Goal: Task Accomplishment & Management: Manage account settings

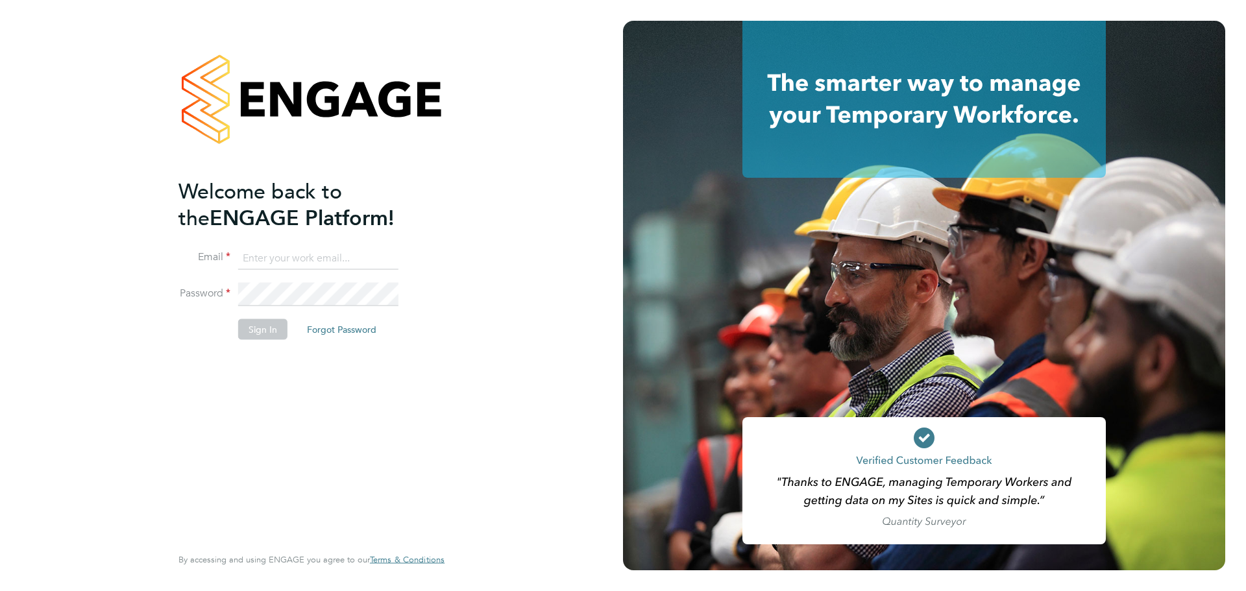
type input "[PERSON_NAME][EMAIL_ADDRESS][DOMAIN_NAME]"
click at [265, 330] on button "Sign In" at bounding box center [262, 329] width 49 height 21
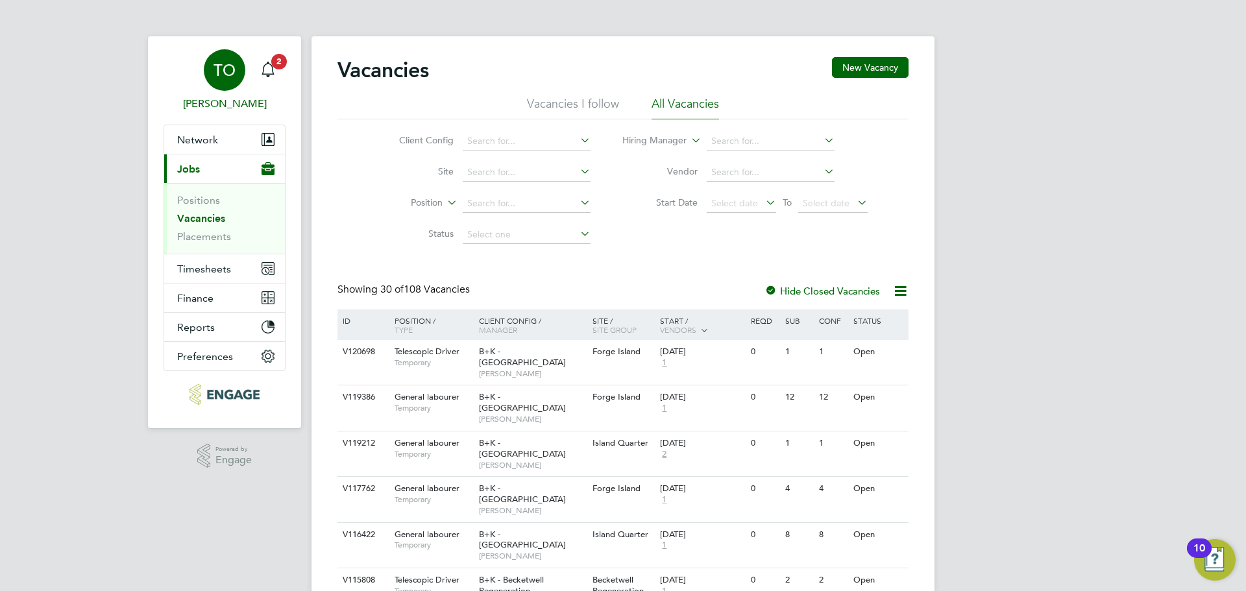
click at [283, 73] on link "TO [PERSON_NAME]" at bounding box center [224, 80] width 122 height 62
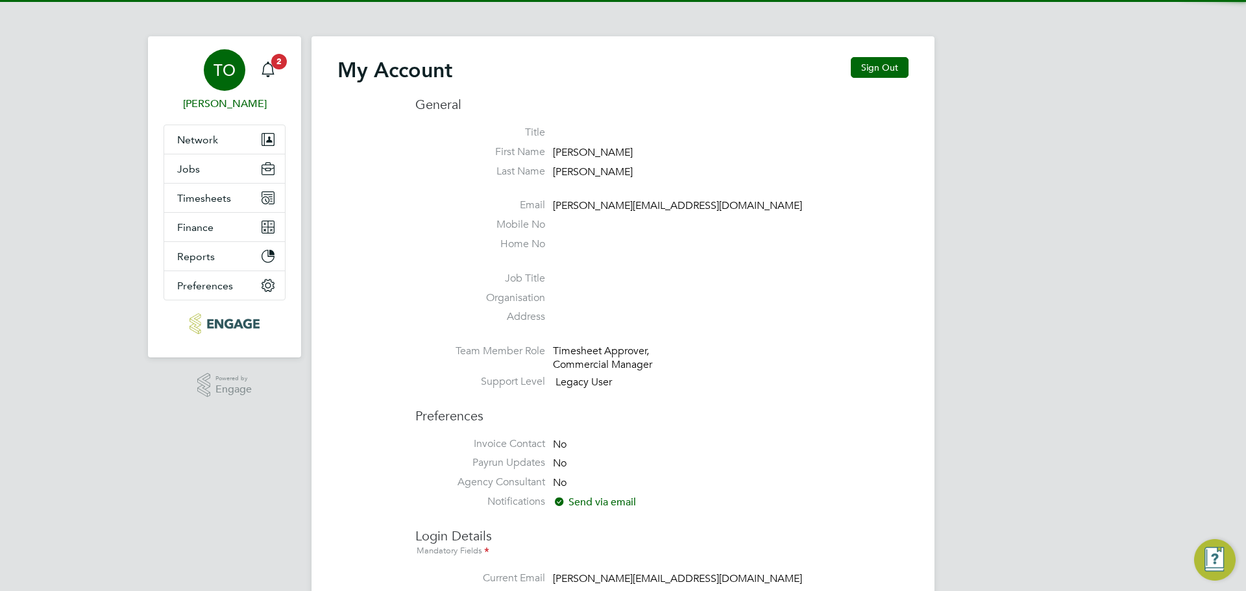
type input "[PERSON_NAME][EMAIL_ADDRESS][DOMAIN_NAME]"
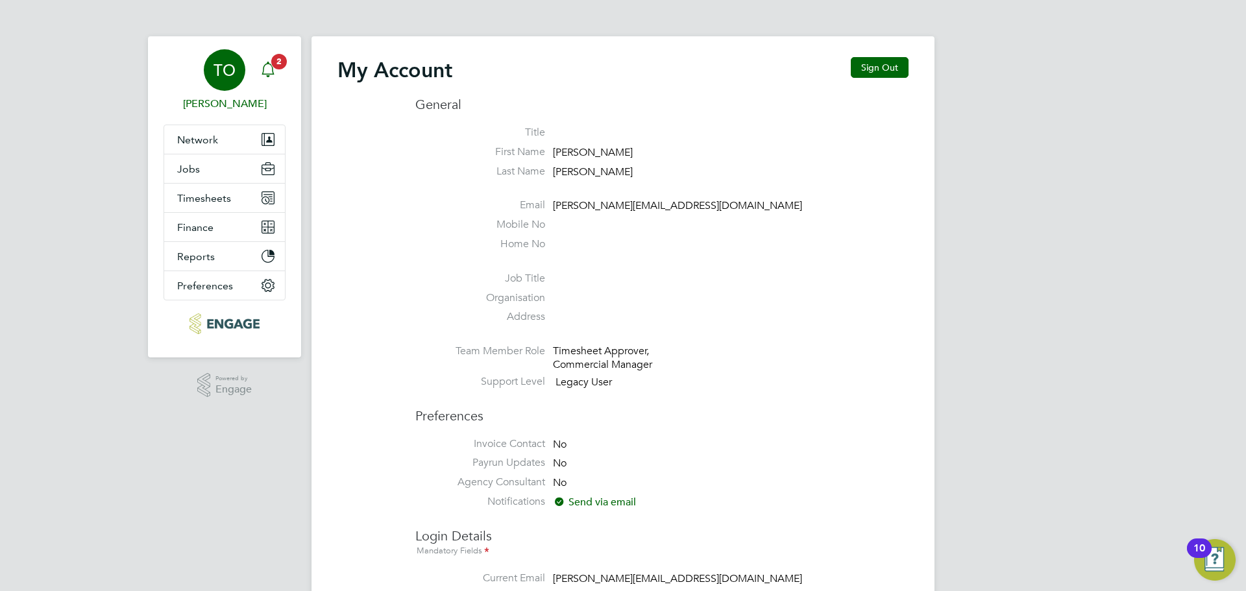
click at [271, 73] on icon "Main navigation" at bounding box center [268, 70] width 16 height 16
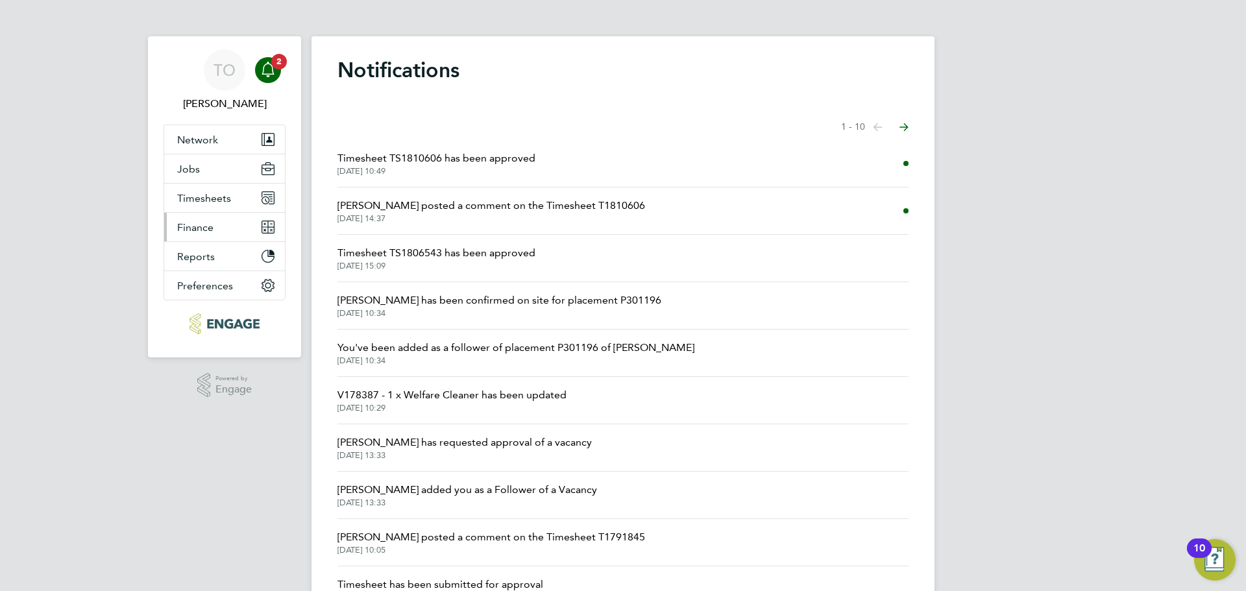
click at [232, 233] on button "Finance" at bounding box center [224, 227] width 121 height 29
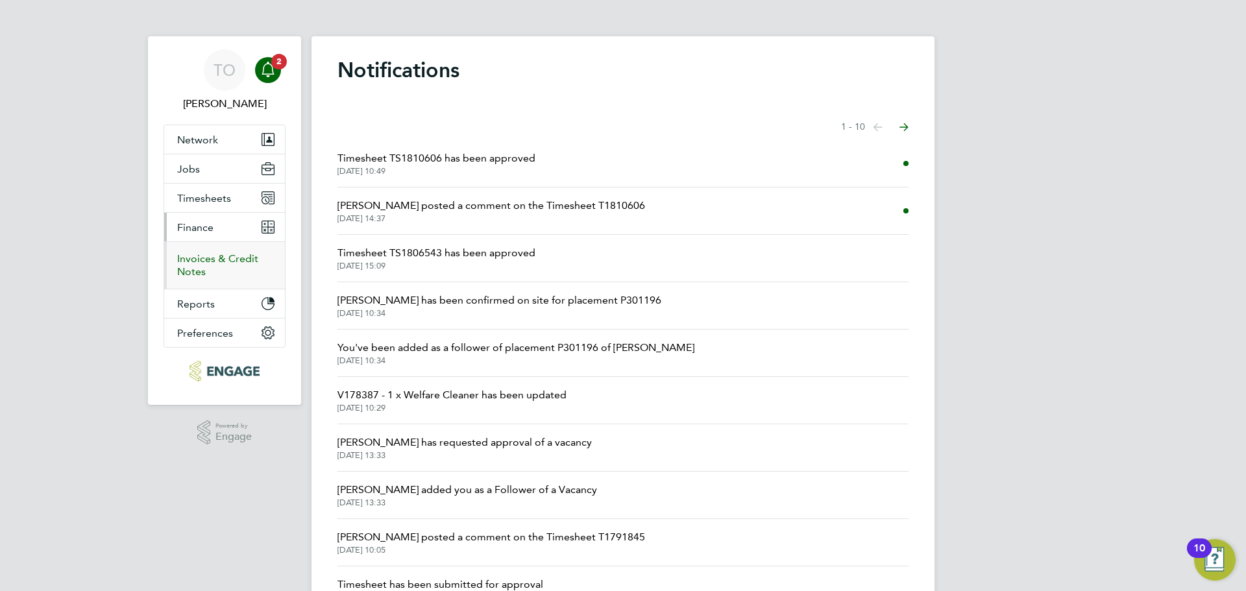
click at [210, 258] on link "Invoices & Credit Notes" at bounding box center [217, 264] width 81 height 25
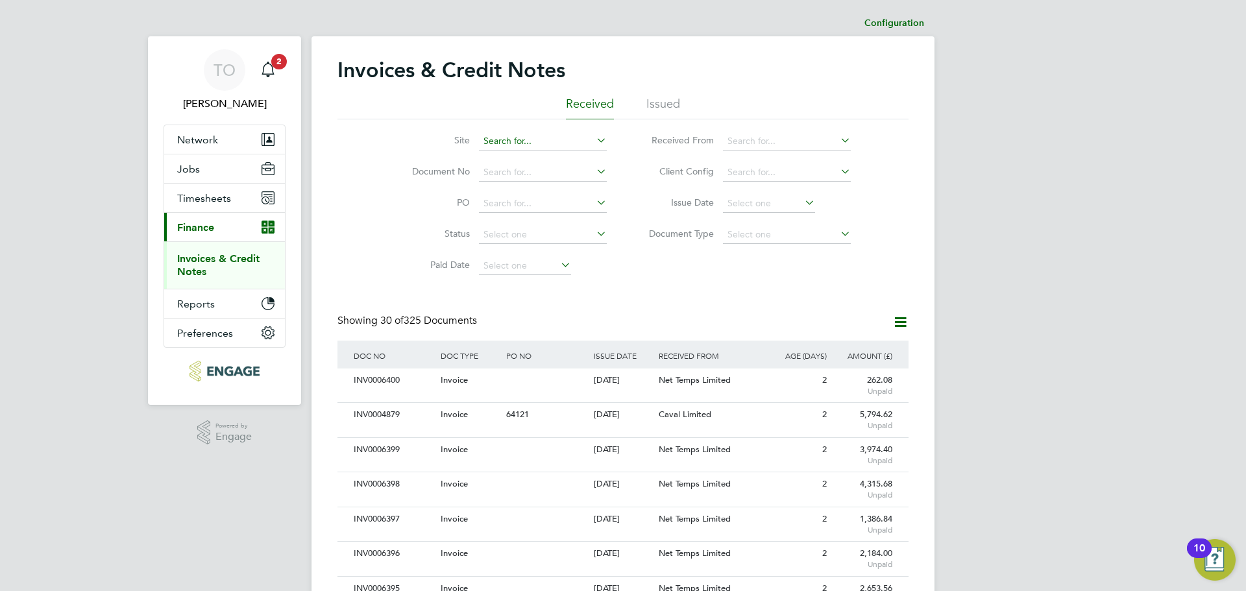
click at [534, 146] on input at bounding box center [543, 141] width 128 height 18
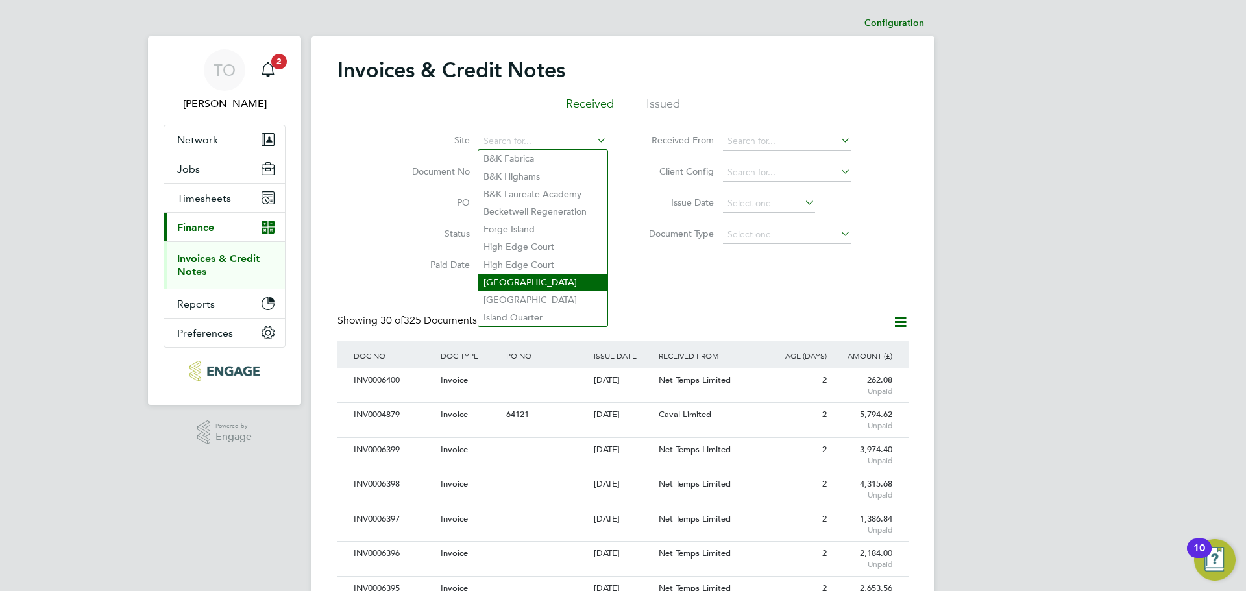
click at [561, 282] on li "Ilkley Grammar School" at bounding box center [542, 283] width 129 height 18
type input "Ilkley Grammar School"
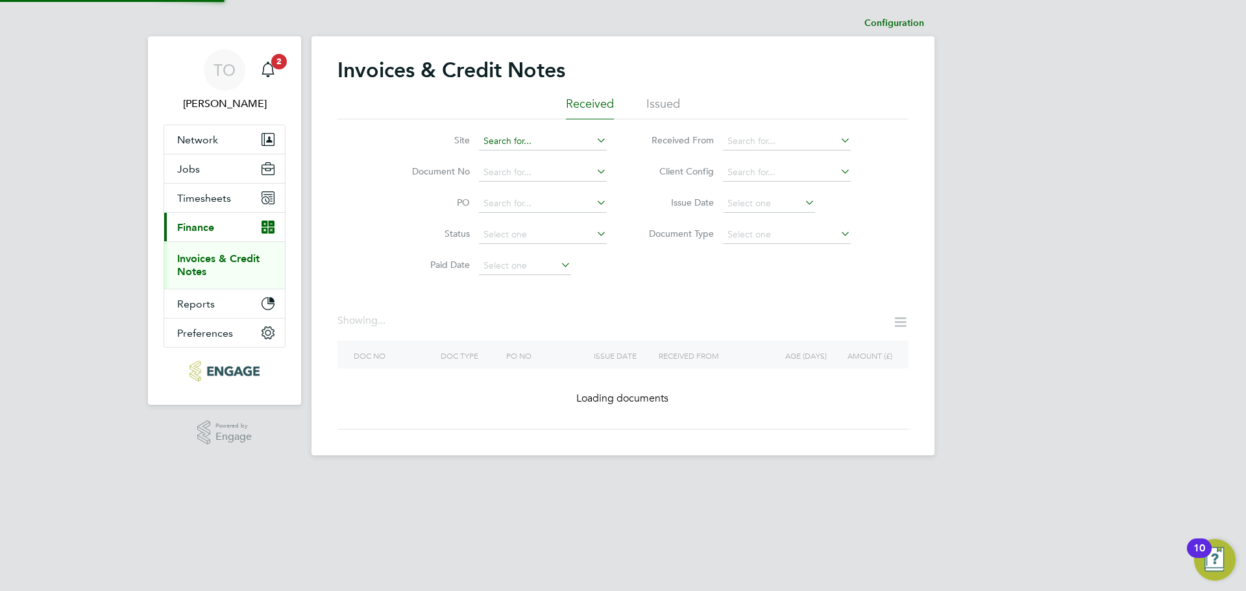
click at [579, 144] on input at bounding box center [543, 141] width 128 height 18
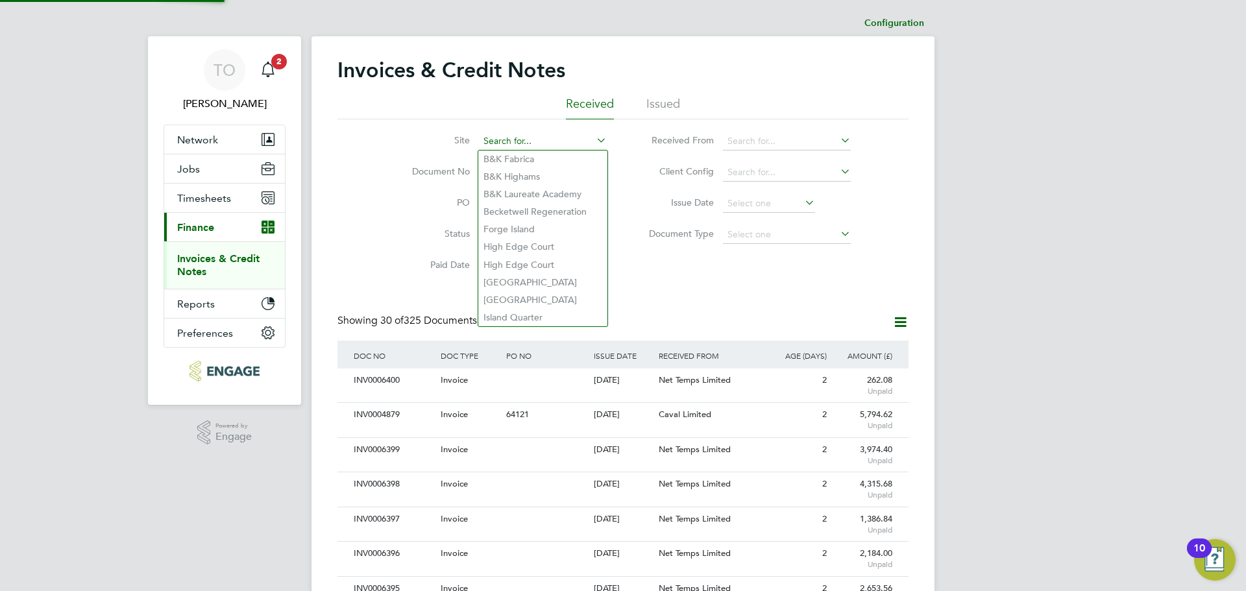
click at [585, 135] on input at bounding box center [543, 141] width 128 height 18
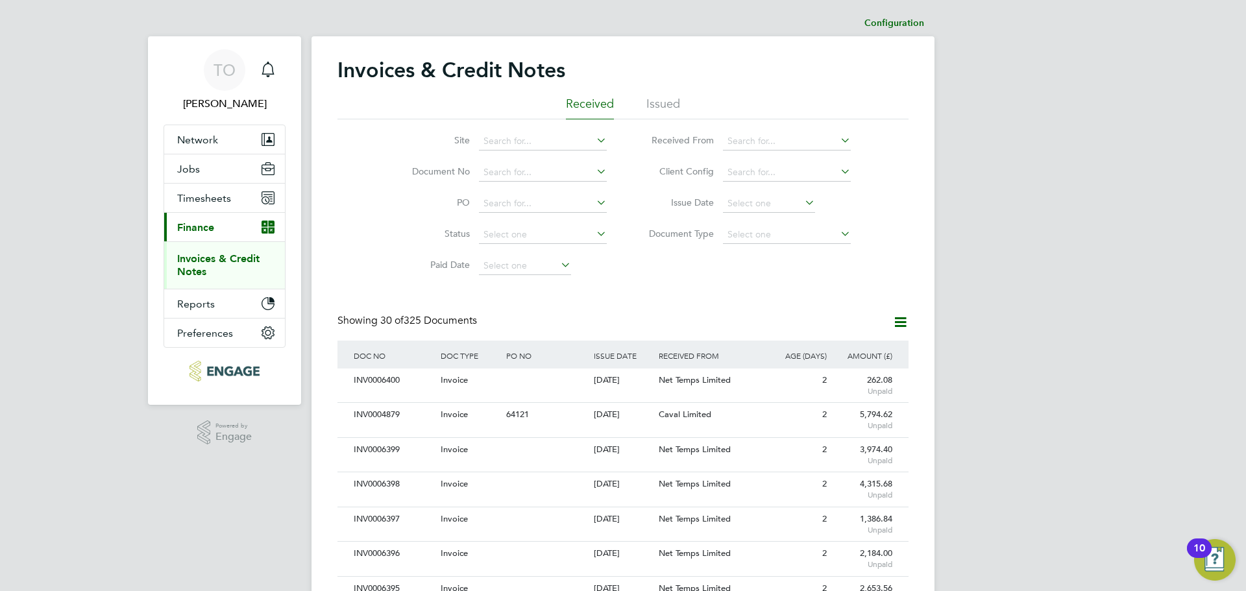
click at [575, 293] on li "Ilkley Grammar School" at bounding box center [542, 300] width 129 height 18
type input "Ilkley Grammar School"
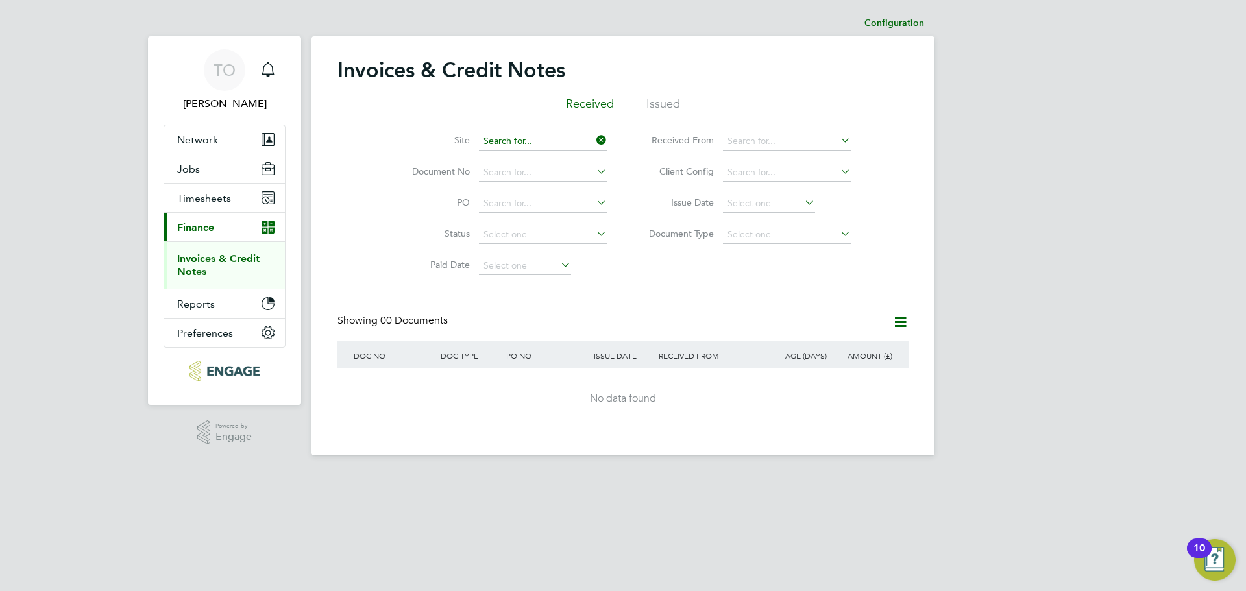
click at [576, 138] on input at bounding box center [543, 141] width 128 height 18
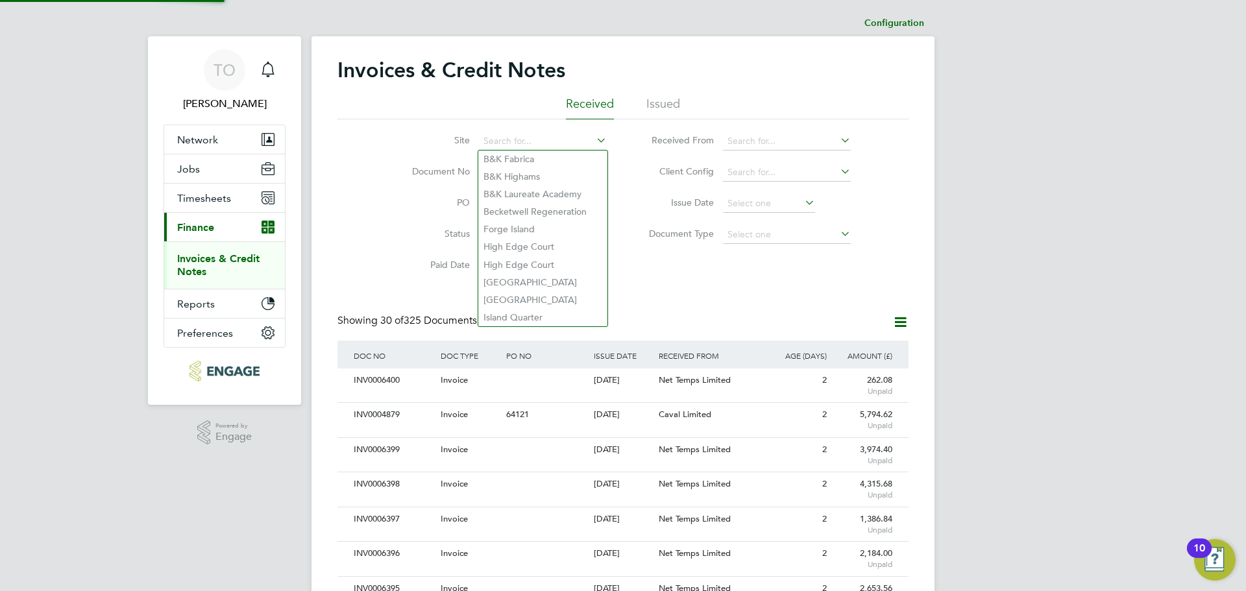
click at [594, 141] on icon at bounding box center [594, 140] width 0 height 18
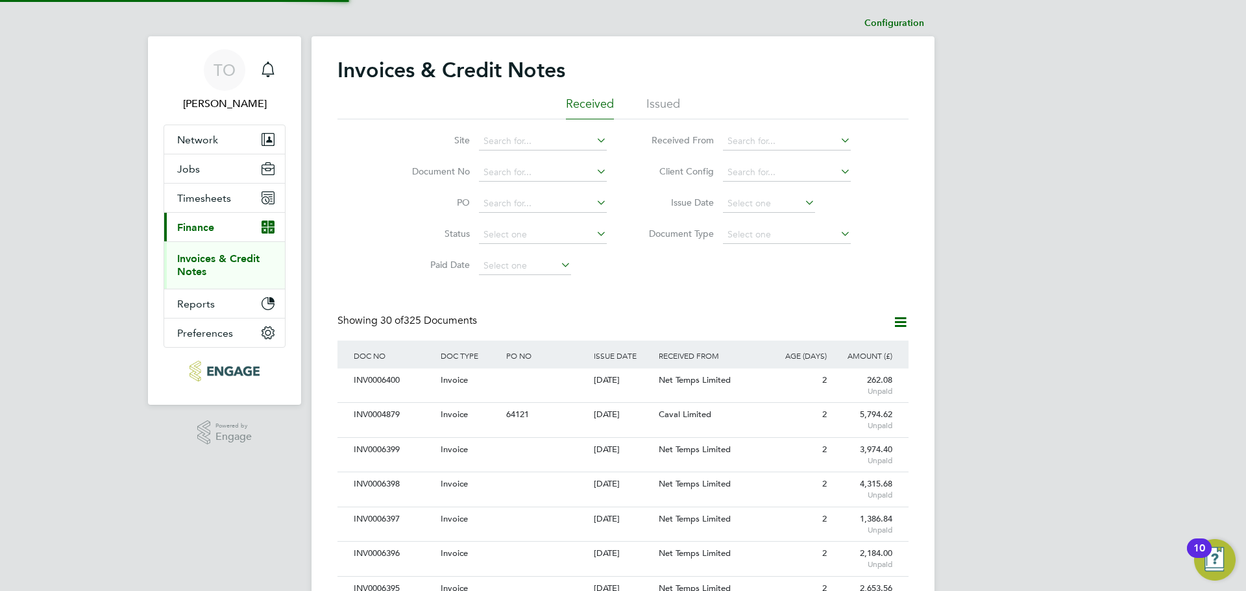
click at [594, 141] on icon at bounding box center [594, 140] width 0 height 18
click at [594, 138] on icon at bounding box center [594, 140] width 0 height 18
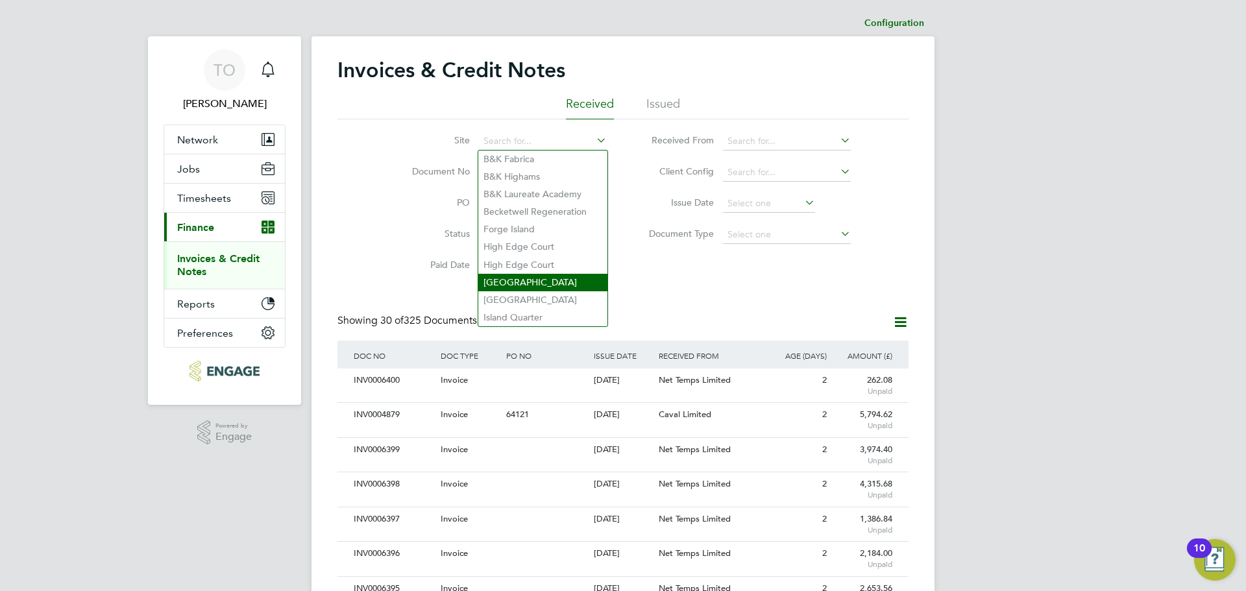
click at [555, 274] on li "Ilkley Grammar School" at bounding box center [542, 283] width 129 height 18
type input "Ilkley Grammar School"
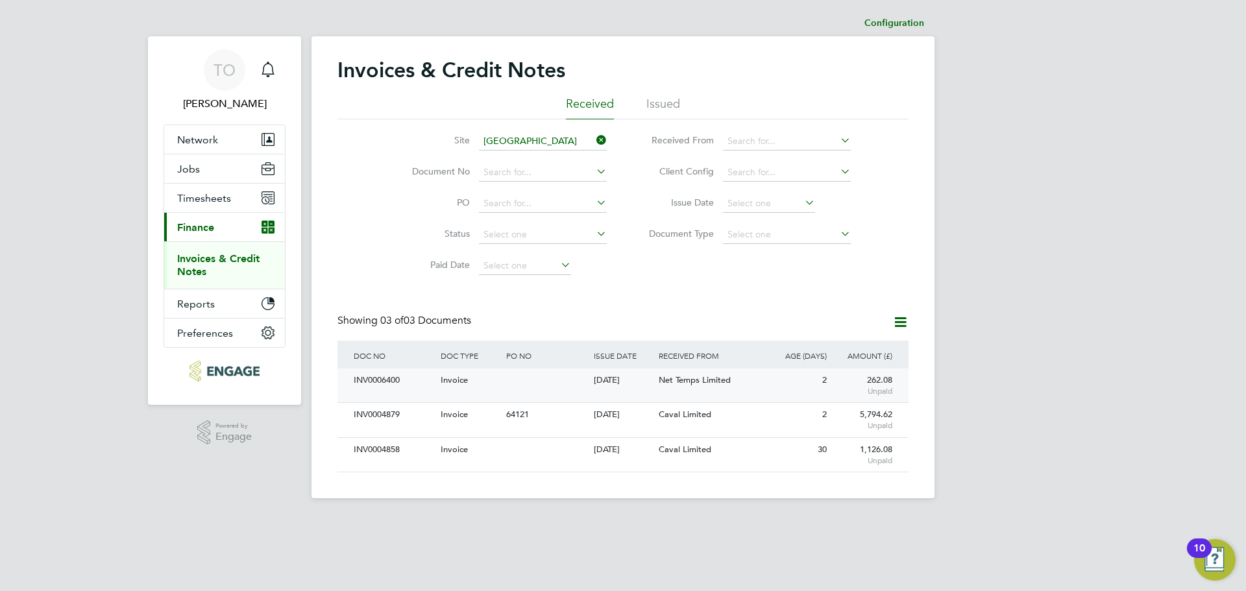
click at [856, 378] on div "262.08 Unpaid" at bounding box center [863, 386] width 66 height 34
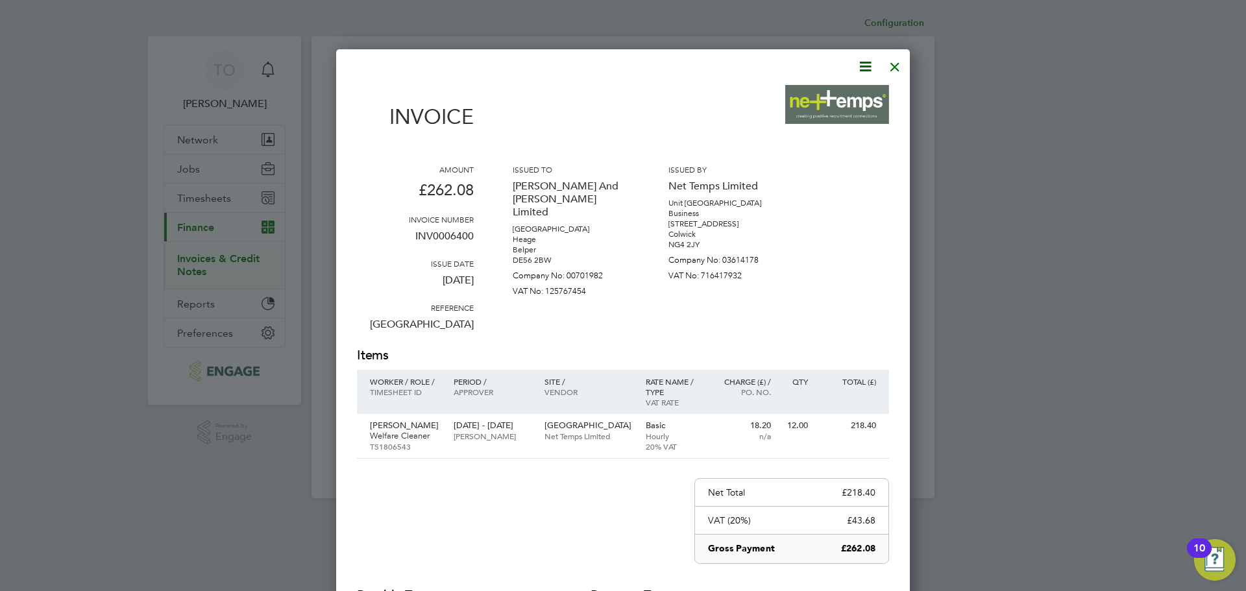
click at [893, 65] on div at bounding box center [894, 63] width 23 height 23
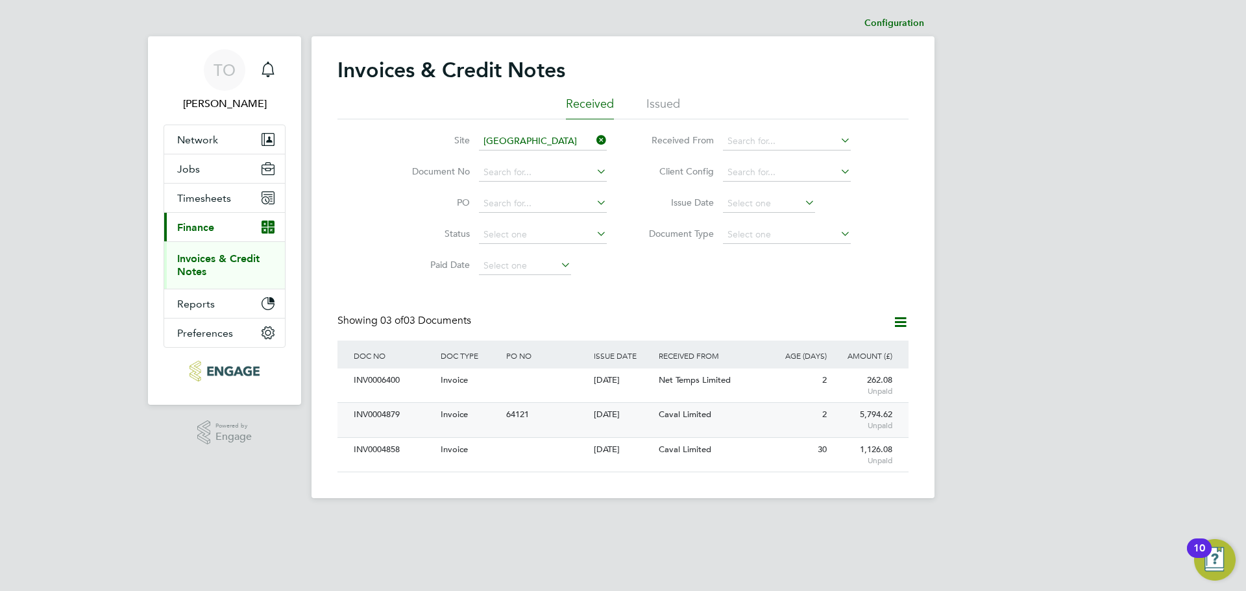
click at [836, 420] on span "Unpaid" at bounding box center [862, 425] width 59 height 10
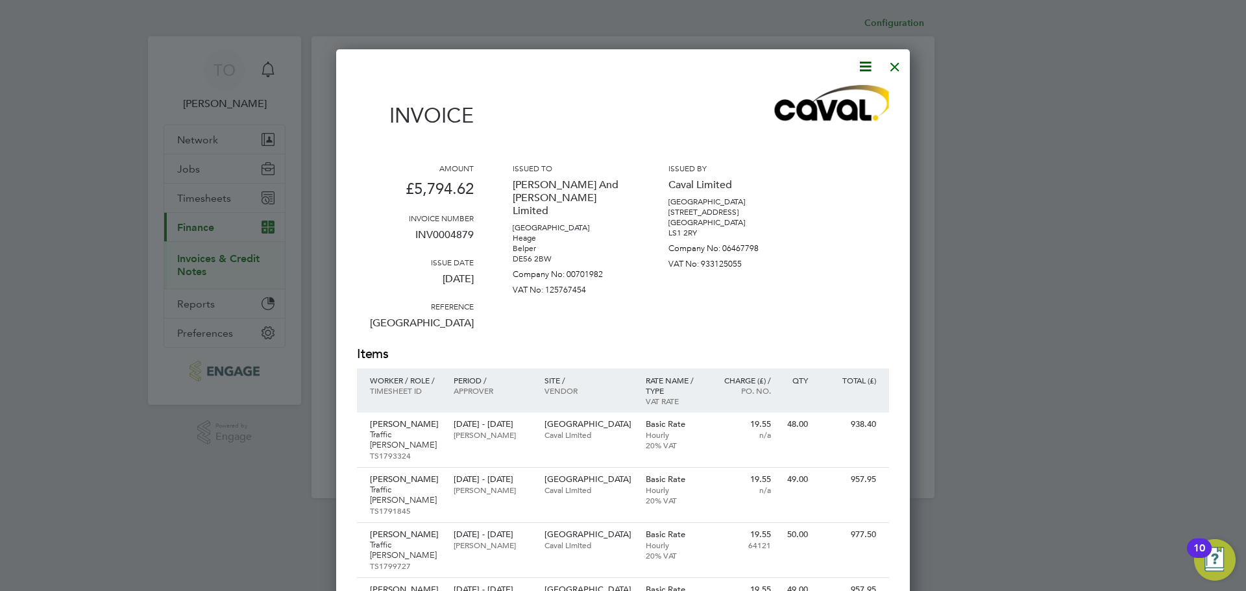
click at [899, 67] on div at bounding box center [894, 63] width 23 height 23
